Goal: Information Seeking & Learning: Check status

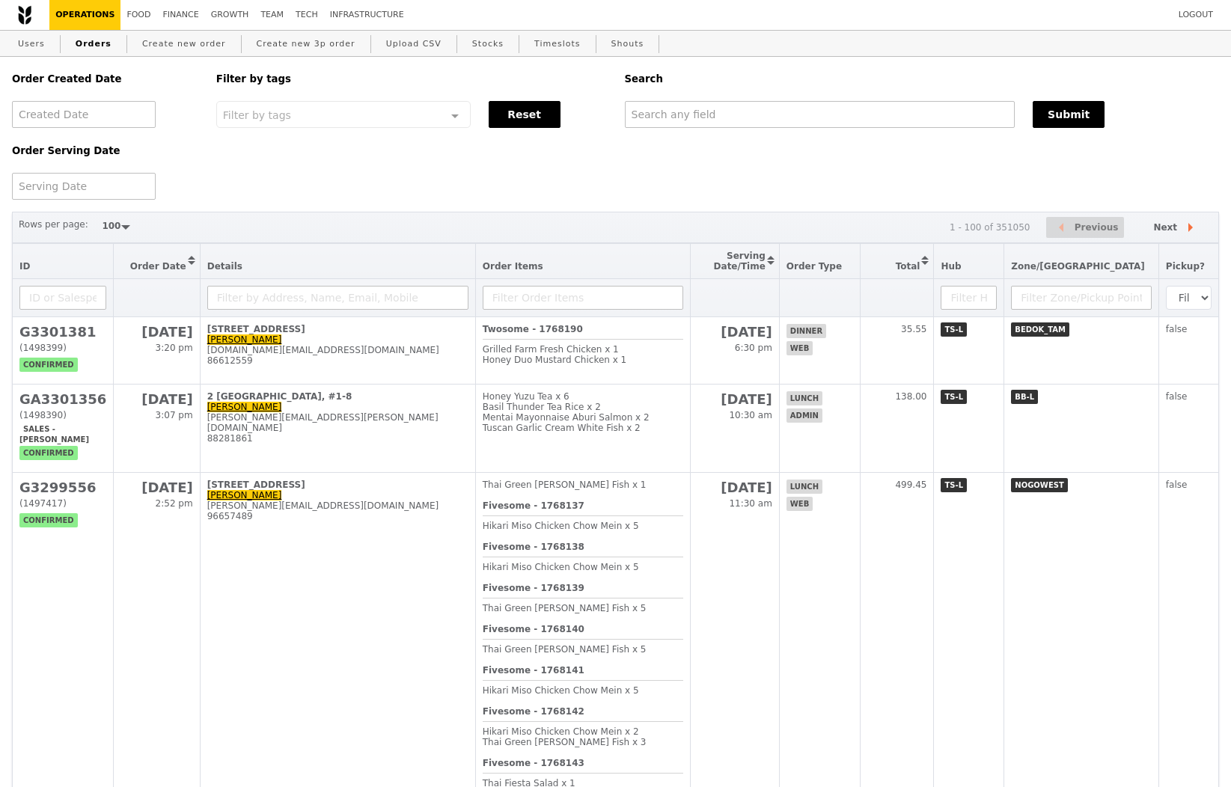
select select "100"
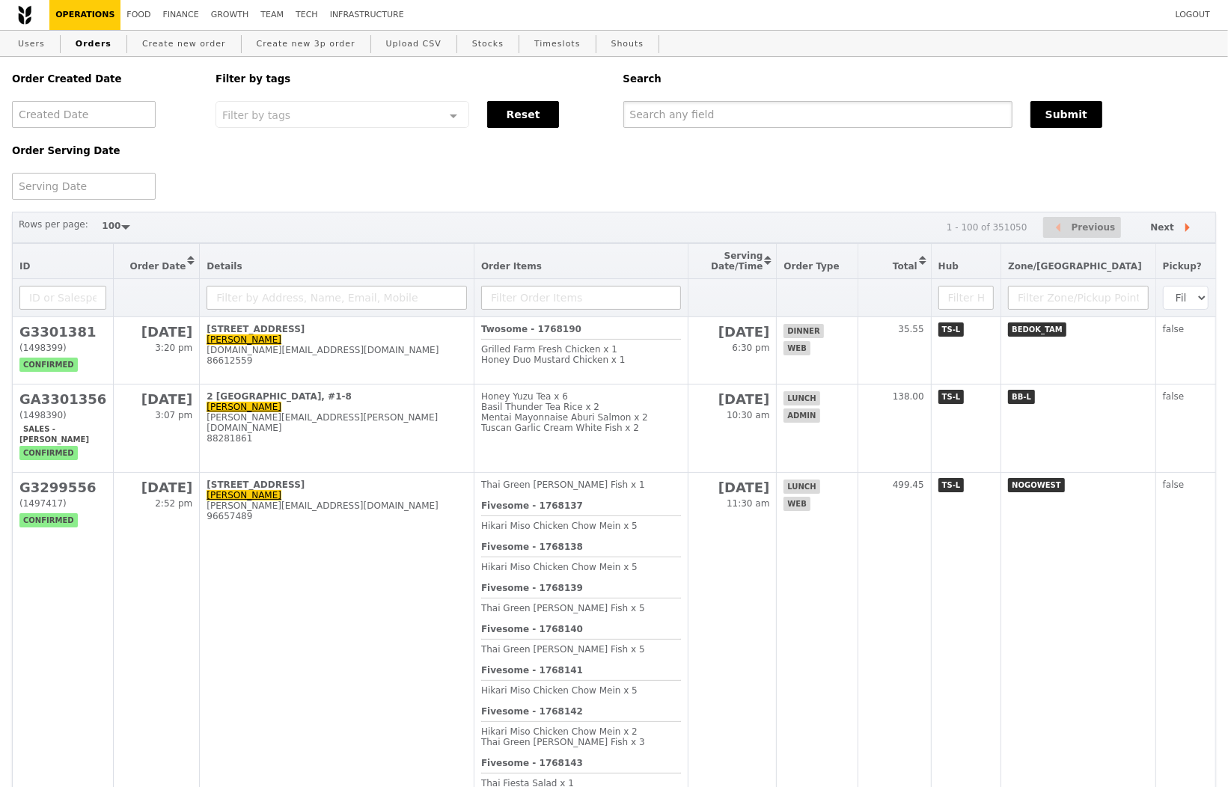
click at [832, 119] on input "text" at bounding box center [818, 114] width 389 height 27
paste input "[EMAIL_ADDRESS][DOMAIN_NAME]"
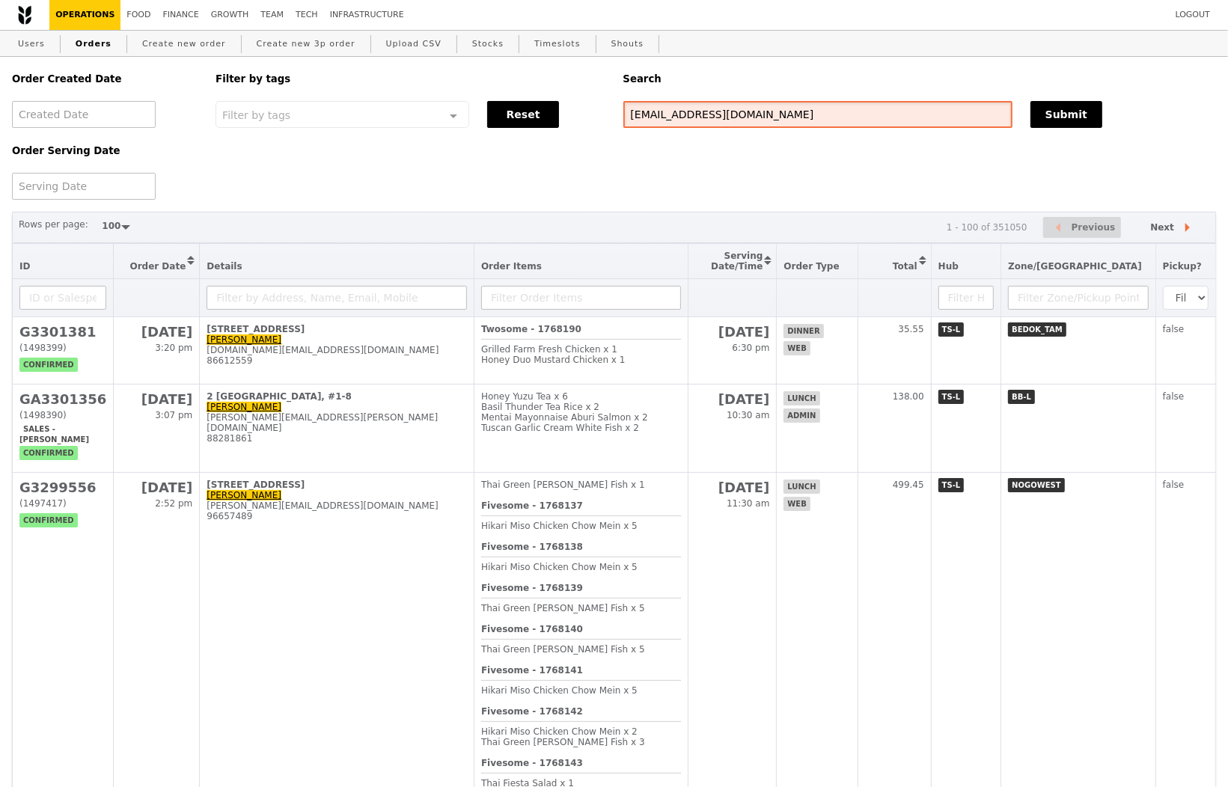
type input "[EMAIL_ADDRESS][DOMAIN_NAME]"
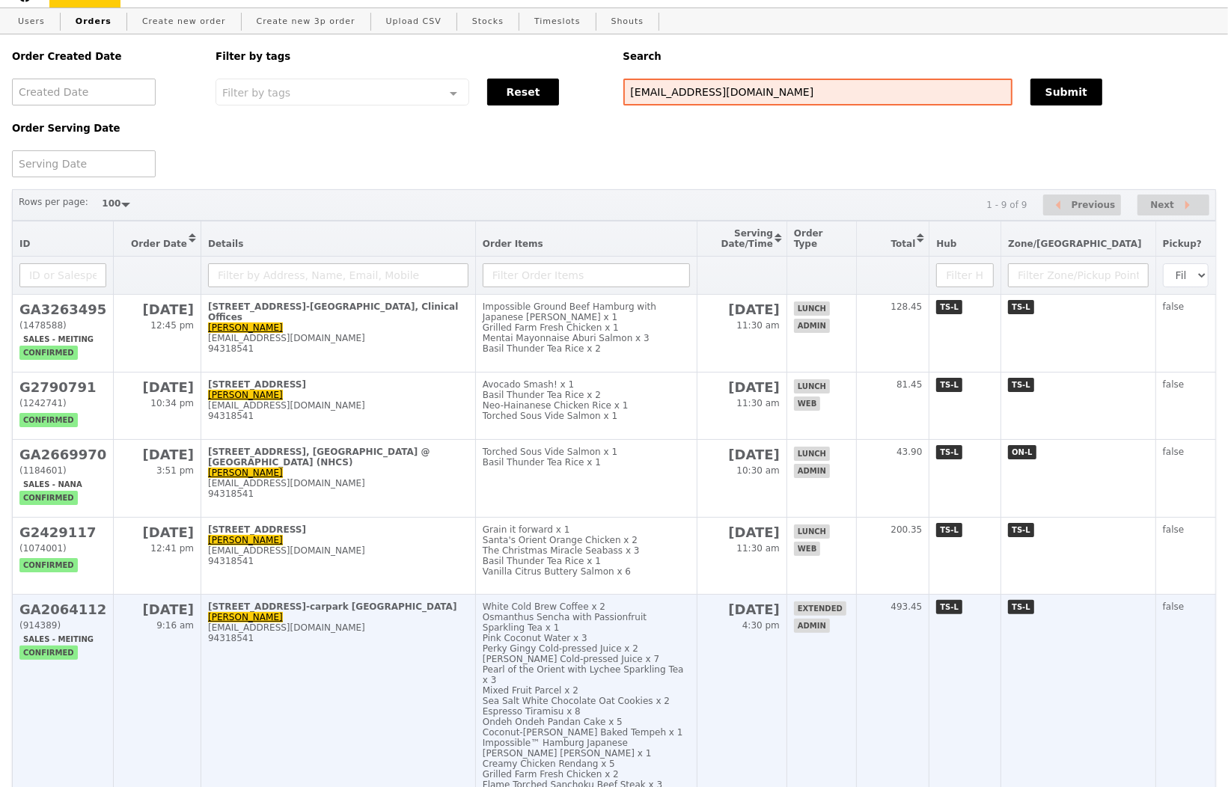
scroll to position [28, 0]
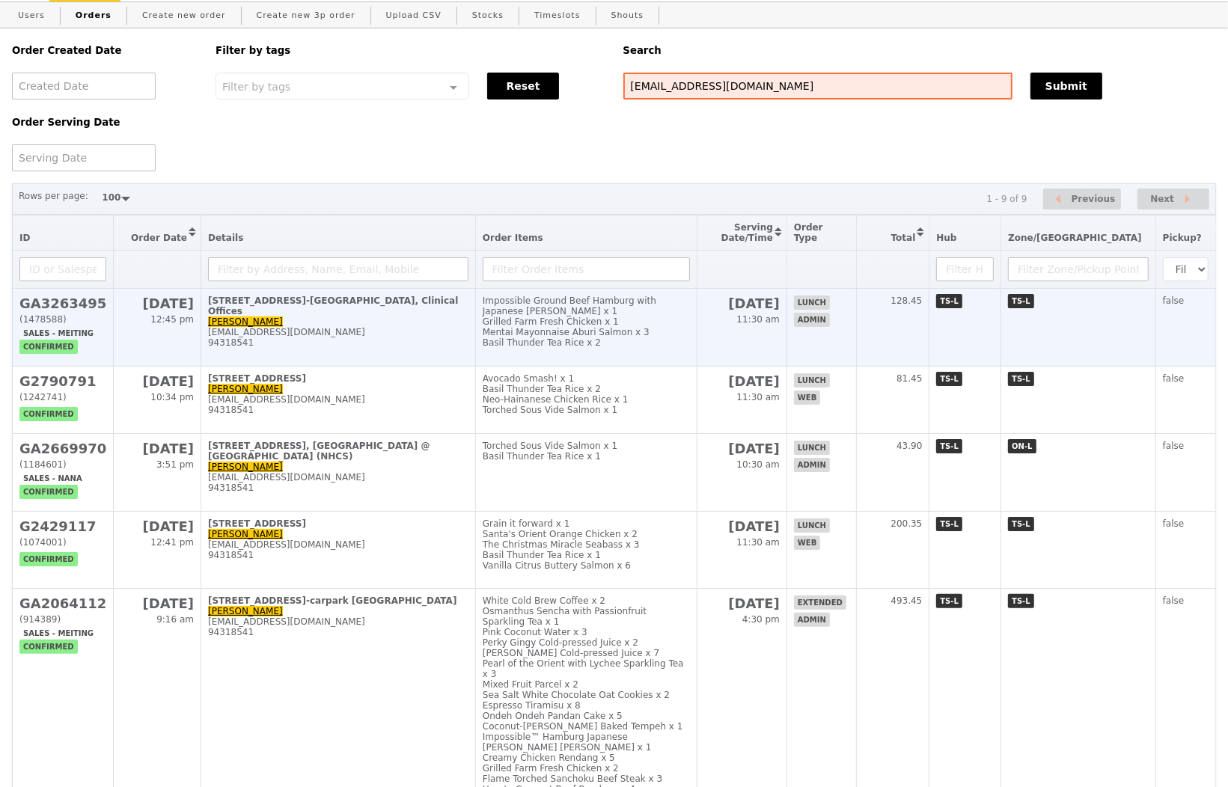
click at [362, 338] on div "94318541" at bounding box center [338, 343] width 260 height 10
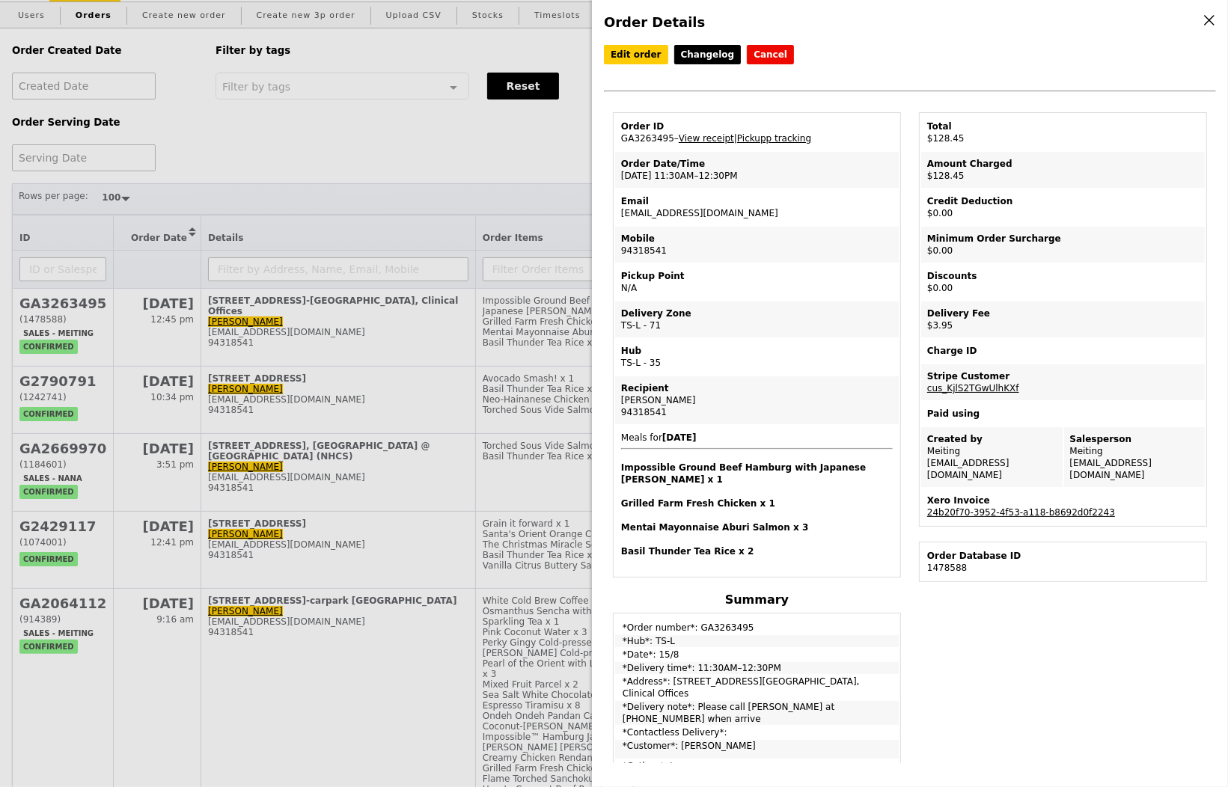
click at [374, 185] on div "Order Details Edit order Changelog Cancel Order ID GA3263495 – View receipt | P…" at bounding box center [614, 393] width 1228 height 787
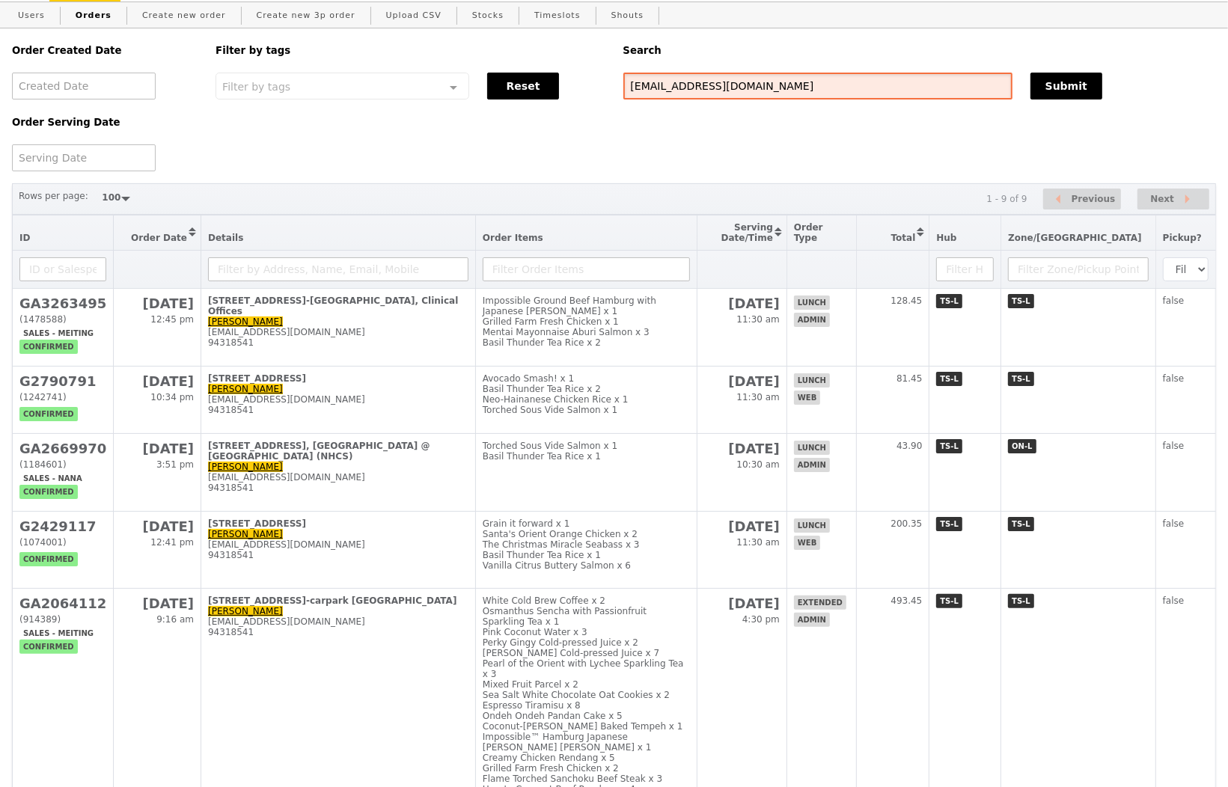
click at [644, 81] on input "[EMAIL_ADDRESS][DOMAIN_NAME]" at bounding box center [818, 86] width 389 height 27
click at [719, 142] on div "Order Created Date Order Serving Date Filter by tags Filter by tags Meal_Plan W…" at bounding box center [614, 99] width 1222 height 143
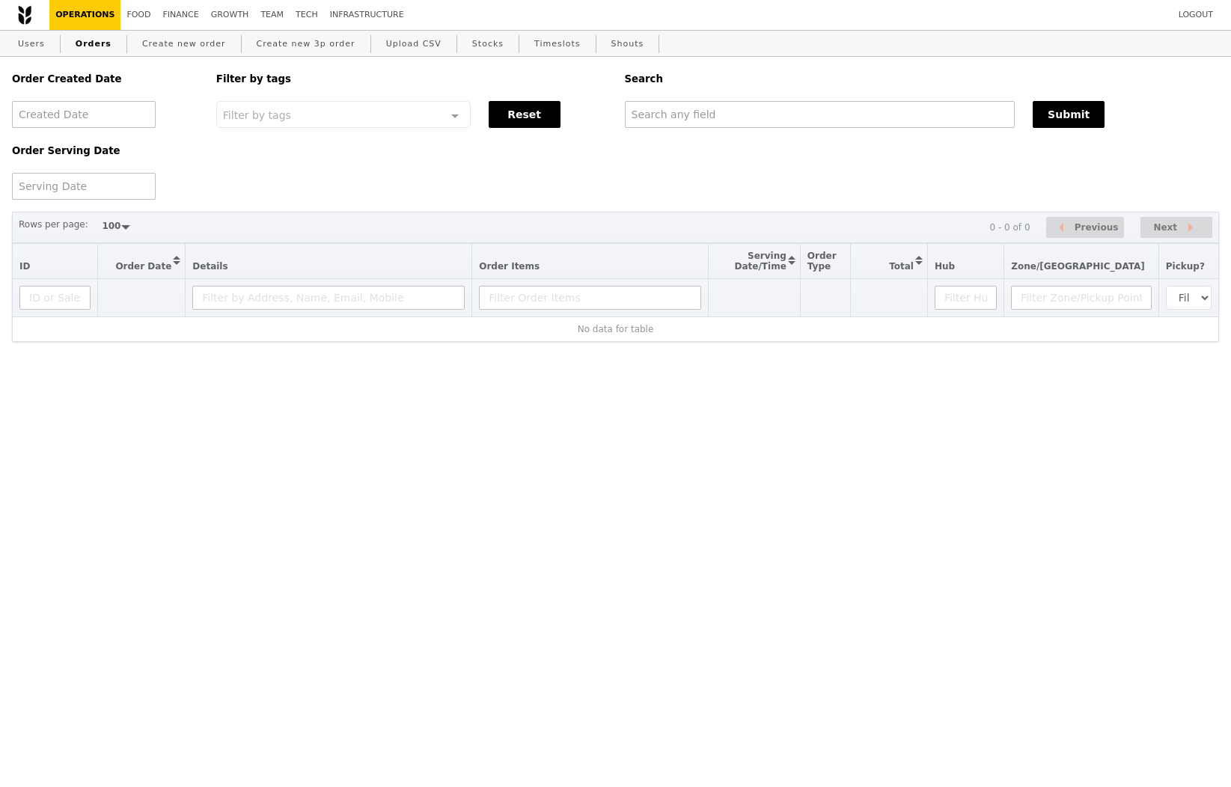
select select "100"
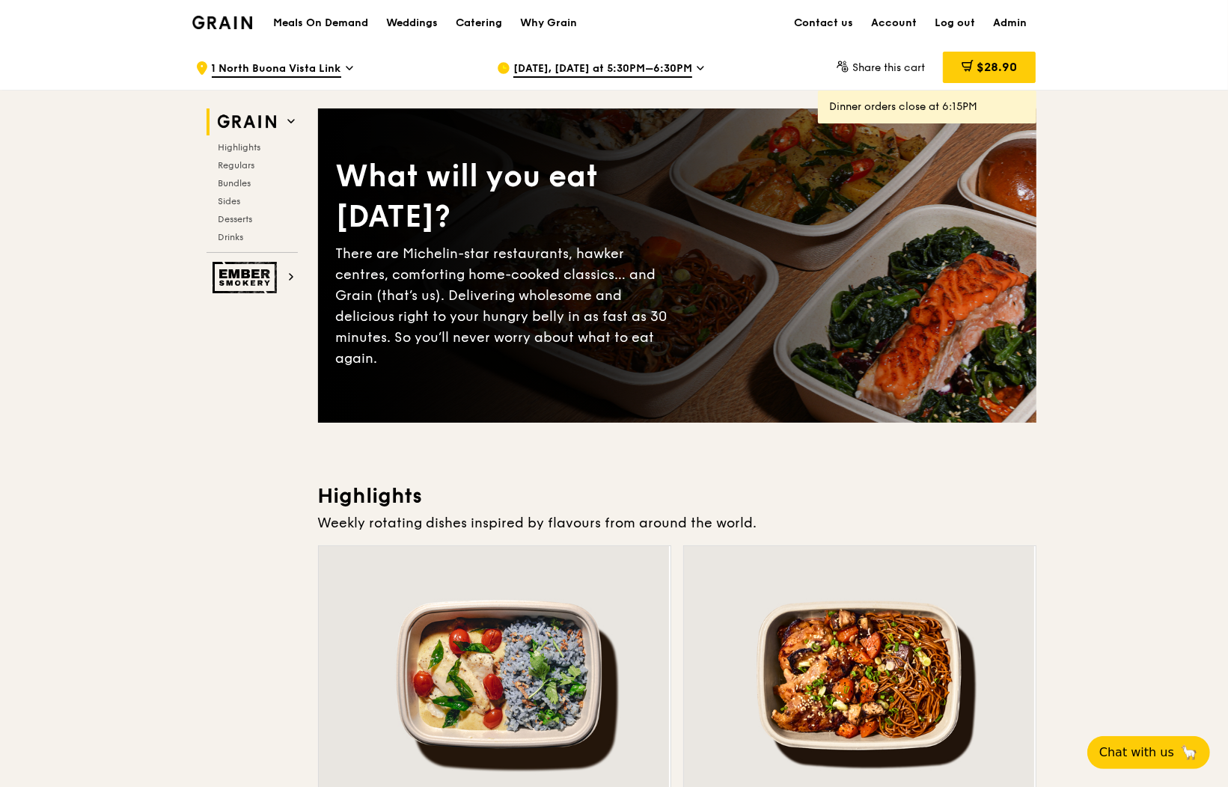
click at [288, 67] on span "1 North Buona Vista Link" at bounding box center [276, 69] width 129 height 16
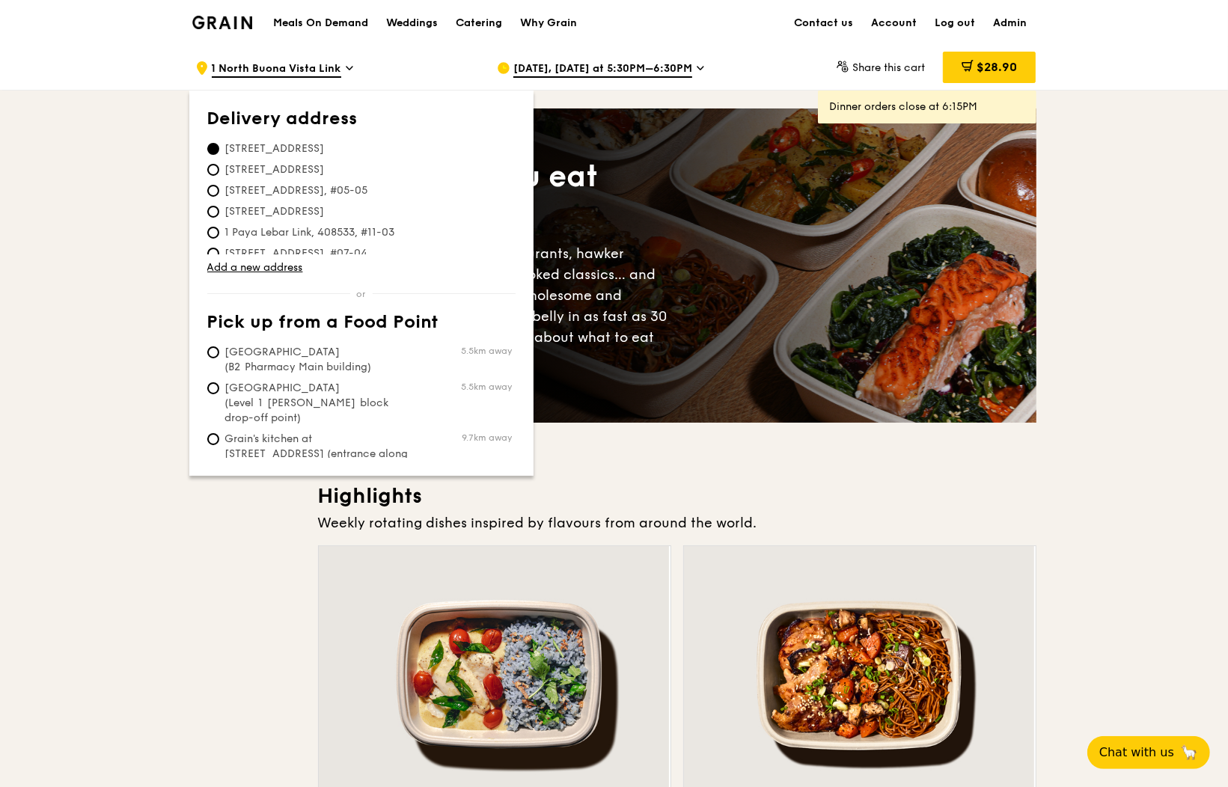
click at [531, 69] on span "Oct 13, Today at 5:30PM–6:30PM" at bounding box center [602, 69] width 179 height 16
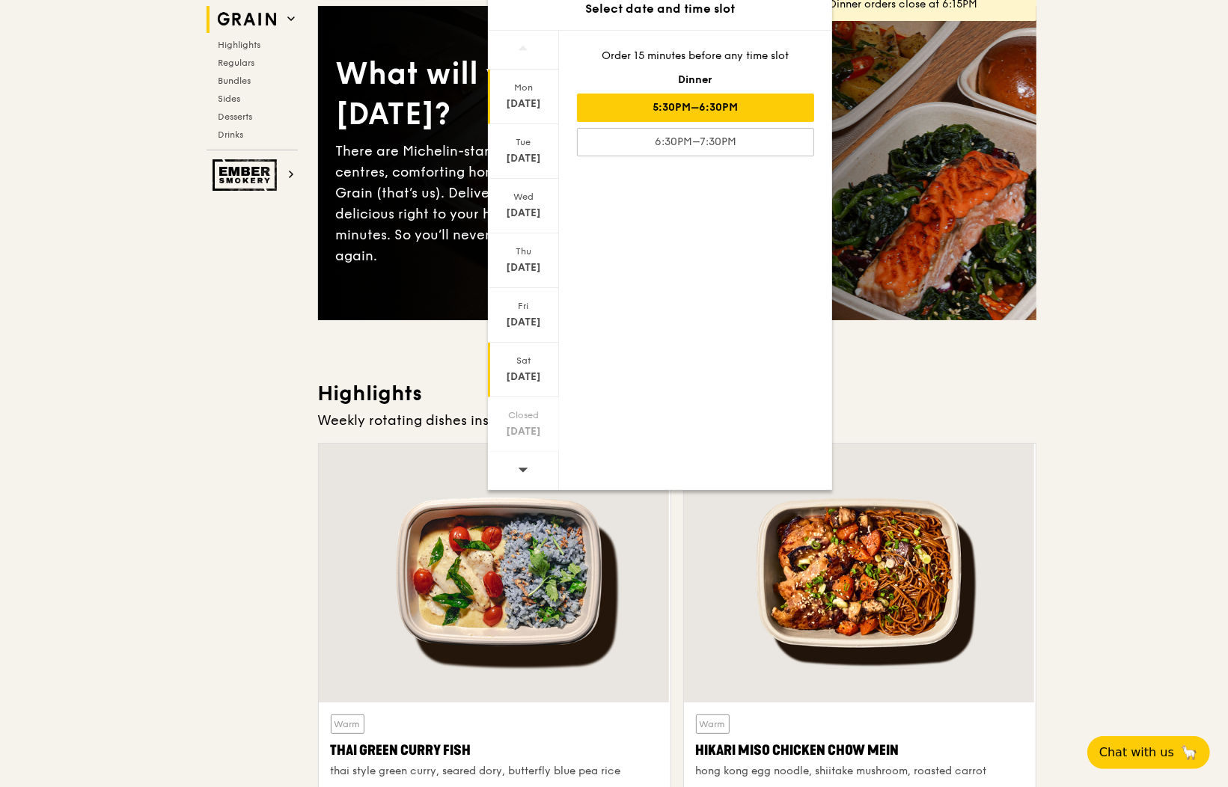
scroll to position [105, 0]
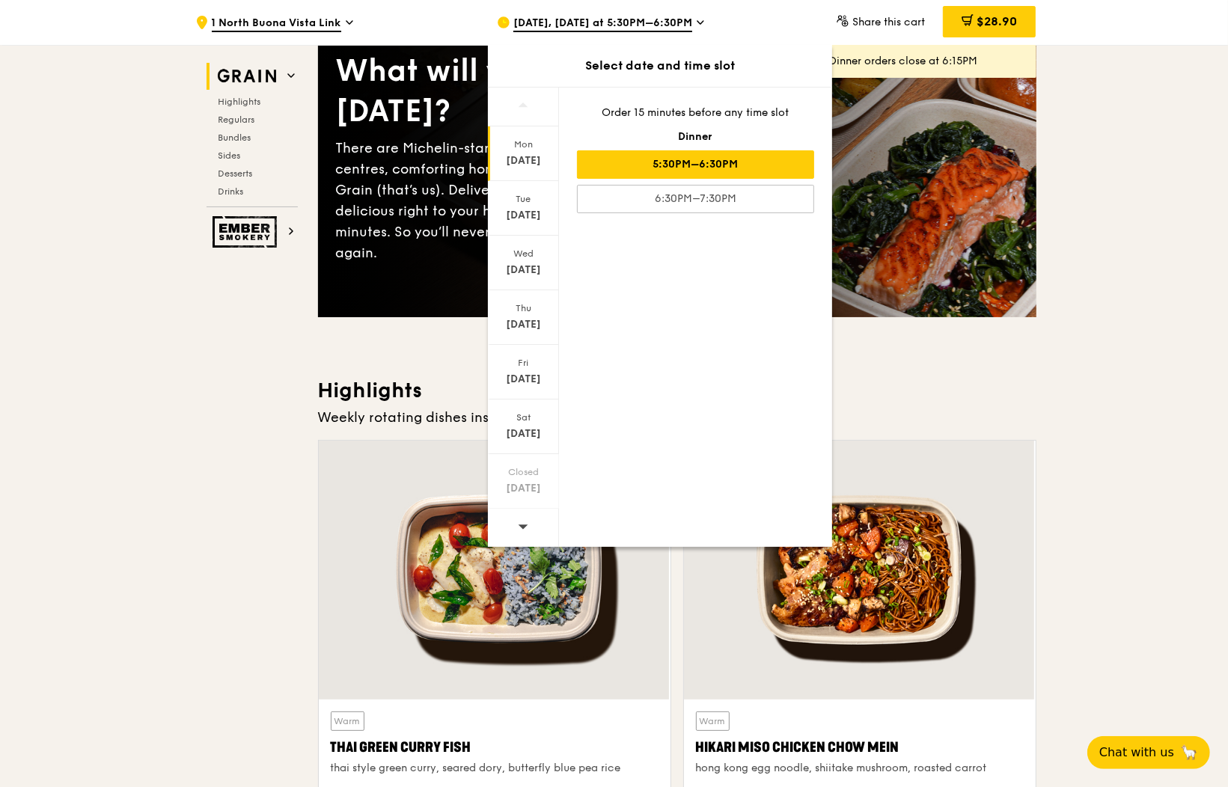
click at [529, 534] on div at bounding box center [523, 528] width 71 height 38
click at [534, 260] on div "Wed Oct 22" at bounding box center [523, 263] width 71 height 55
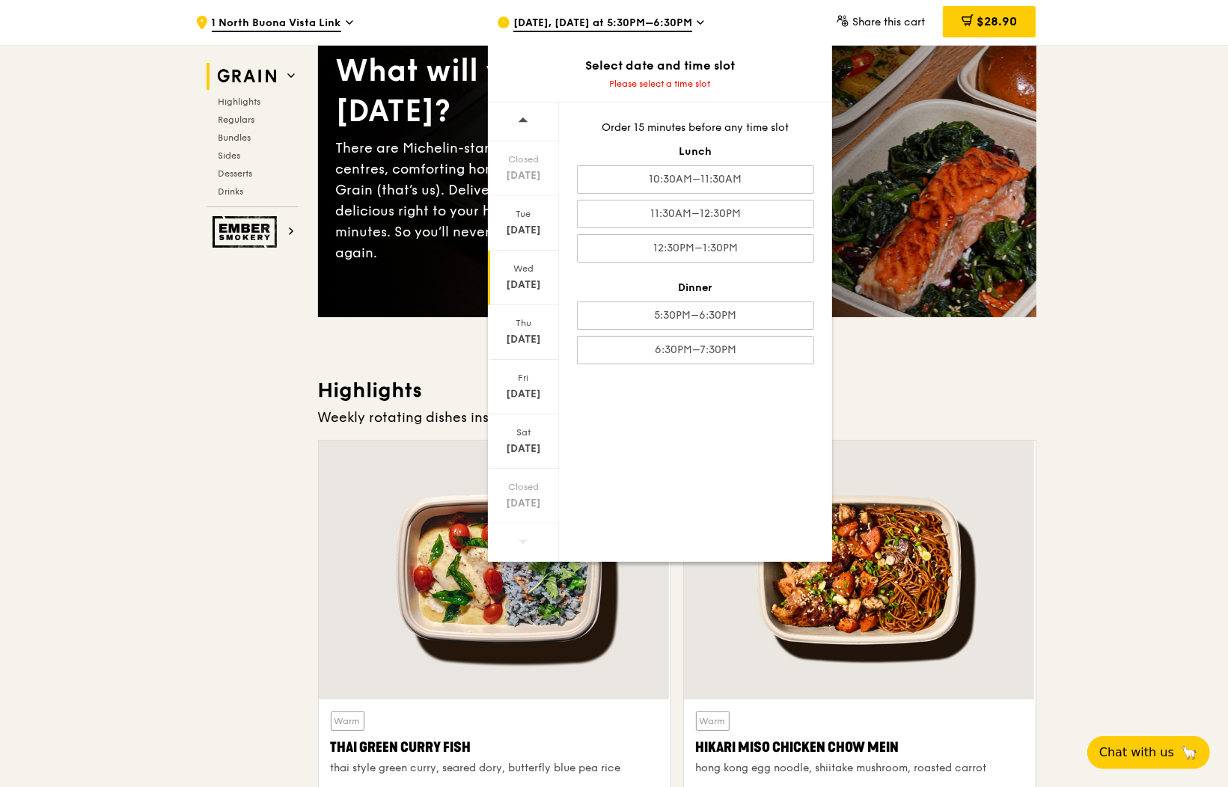
click at [736, 196] on div "Order 15 minutes before any time slot Lunch 10:30AM–11:30AM 11:30AM–12:30PM 12:…" at bounding box center [695, 243] width 273 height 280
click at [726, 212] on div "11:30AM–12:30PM" at bounding box center [695, 214] width 237 height 28
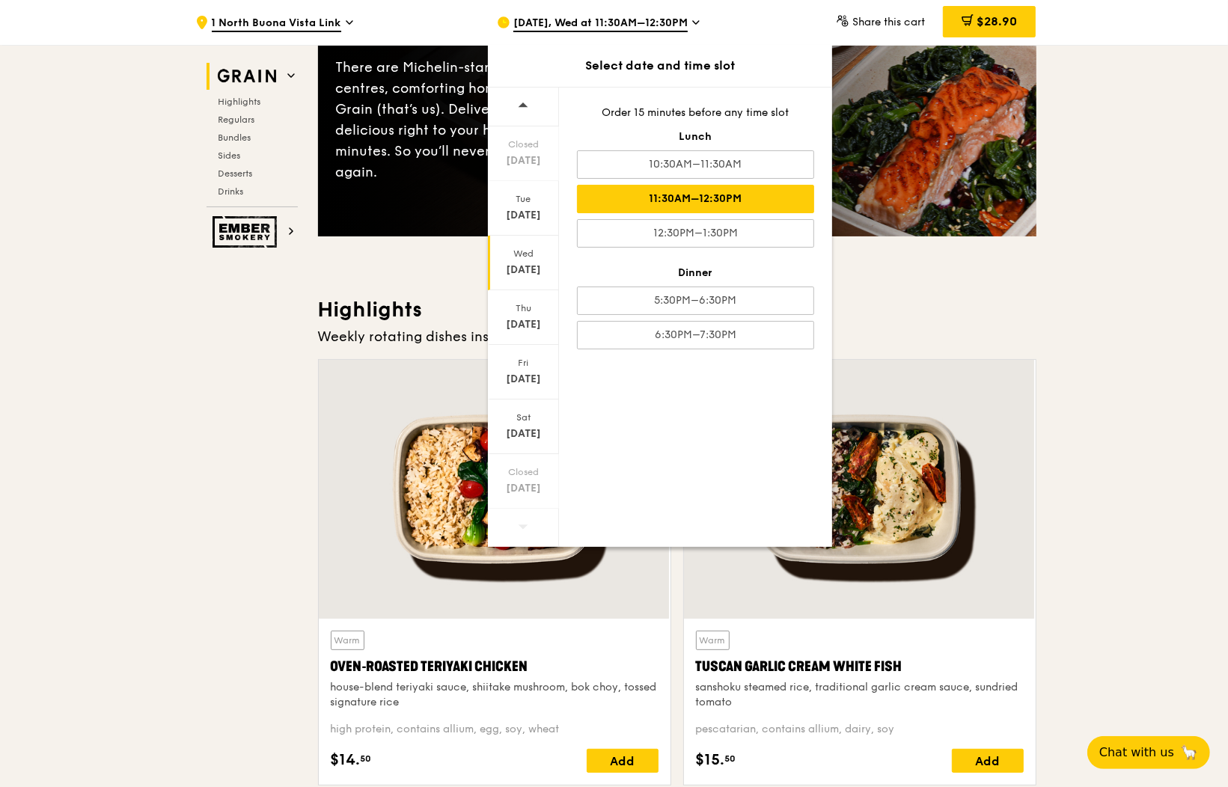
scroll to position [187, 0]
